Goal: Task Accomplishment & Management: Manage account settings

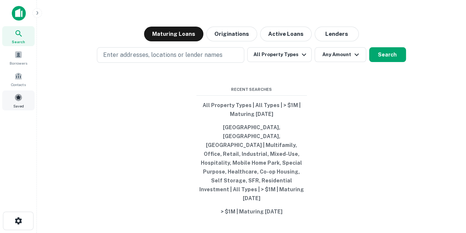
click at [28, 109] on div "Saved" at bounding box center [18, 100] width 32 height 20
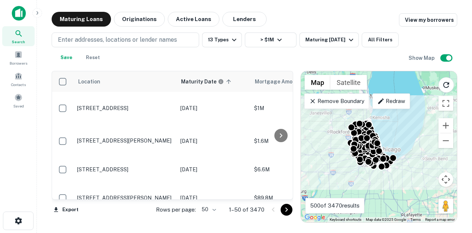
click at [205, 205] on body "Search Borrowers Contacts Saved Maturing Loans Originations Active Loans Lender…" at bounding box center [236, 116] width 472 height 233
click at [208, 222] on li "100" at bounding box center [209, 216] width 21 height 13
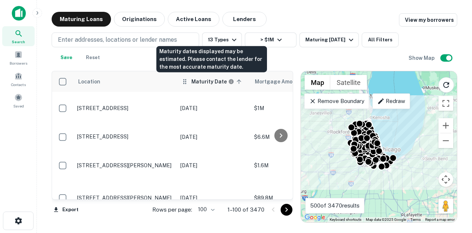
click at [198, 80] on h6 "Maturity Date" at bounding box center [208, 81] width 35 height 8
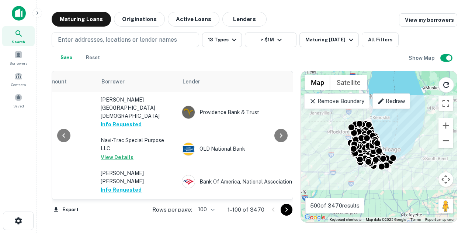
scroll to position [0, 228]
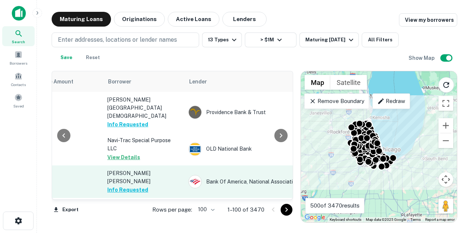
drag, startPoint x: 141, startPoint y: 199, endPoint x: 191, endPoint y: 150, distance: 69.9
click at [135, 196] on div "Location Maturity Date sorted descending Mortgage Amount Borrower Lender Purpos…" at bounding box center [172, 135] width 241 height 128
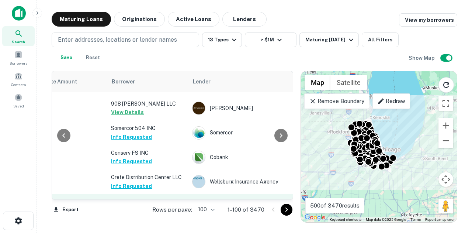
scroll to position [442, 224]
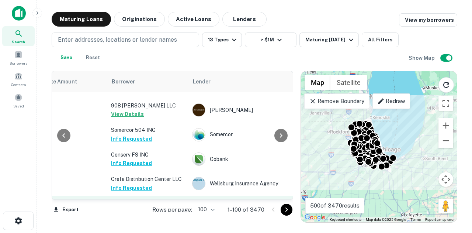
click at [144, 208] on button "Request Borrower Info" at bounding box center [141, 212] width 60 height 9
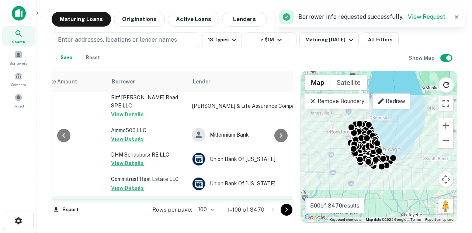
scroll to position [1622, 224]
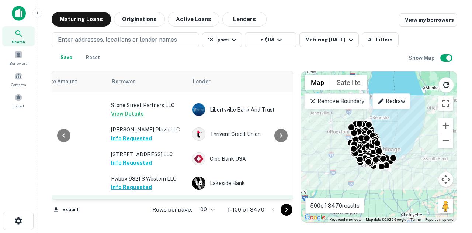
scroll to position [454, 224]
